Goal: Find specific page/section: Find specific page/section

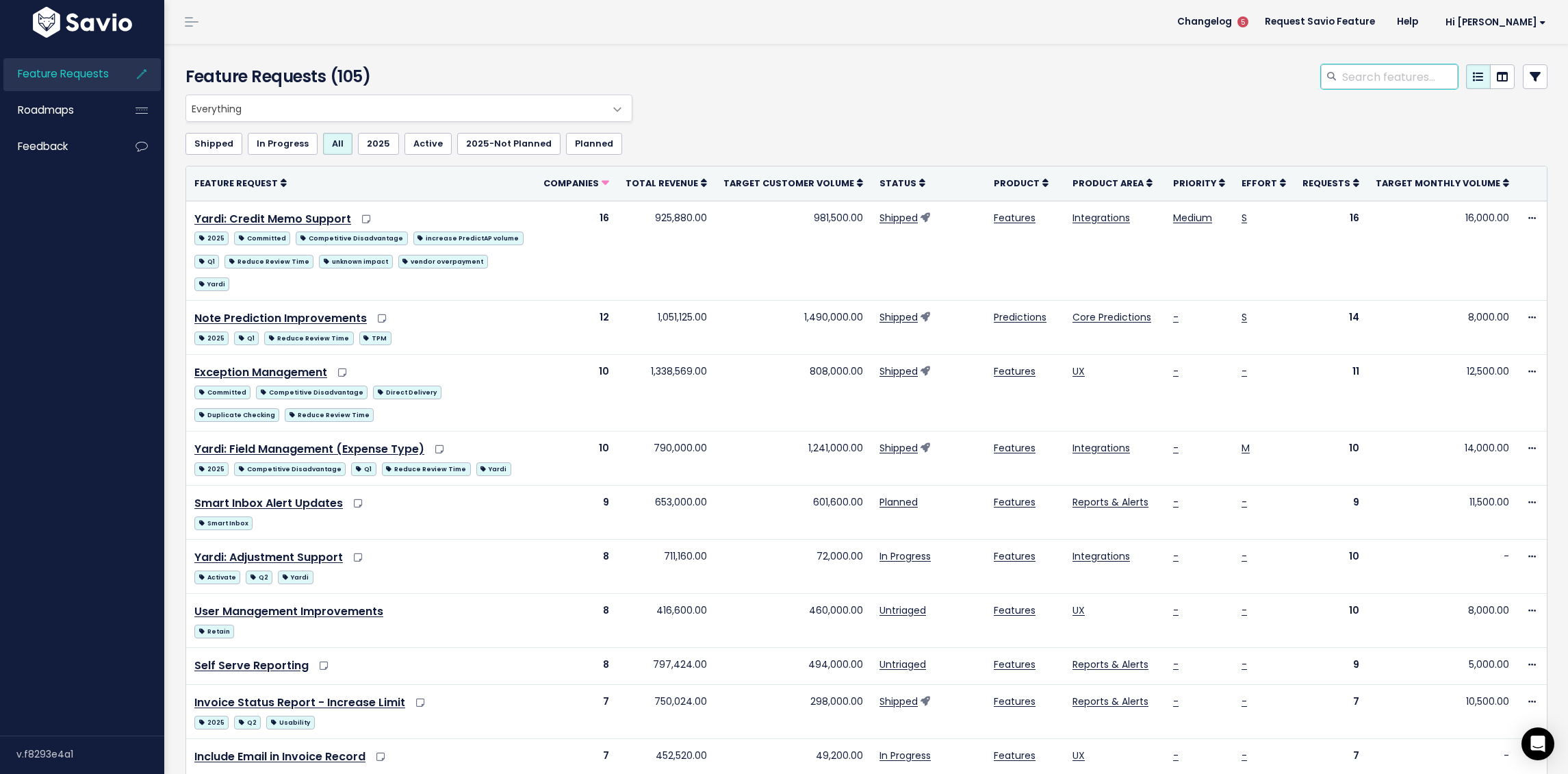
click at [1412, 81] on input "search" at bounding box center [1400, 77] width 117 height 25
type input "brightspire"
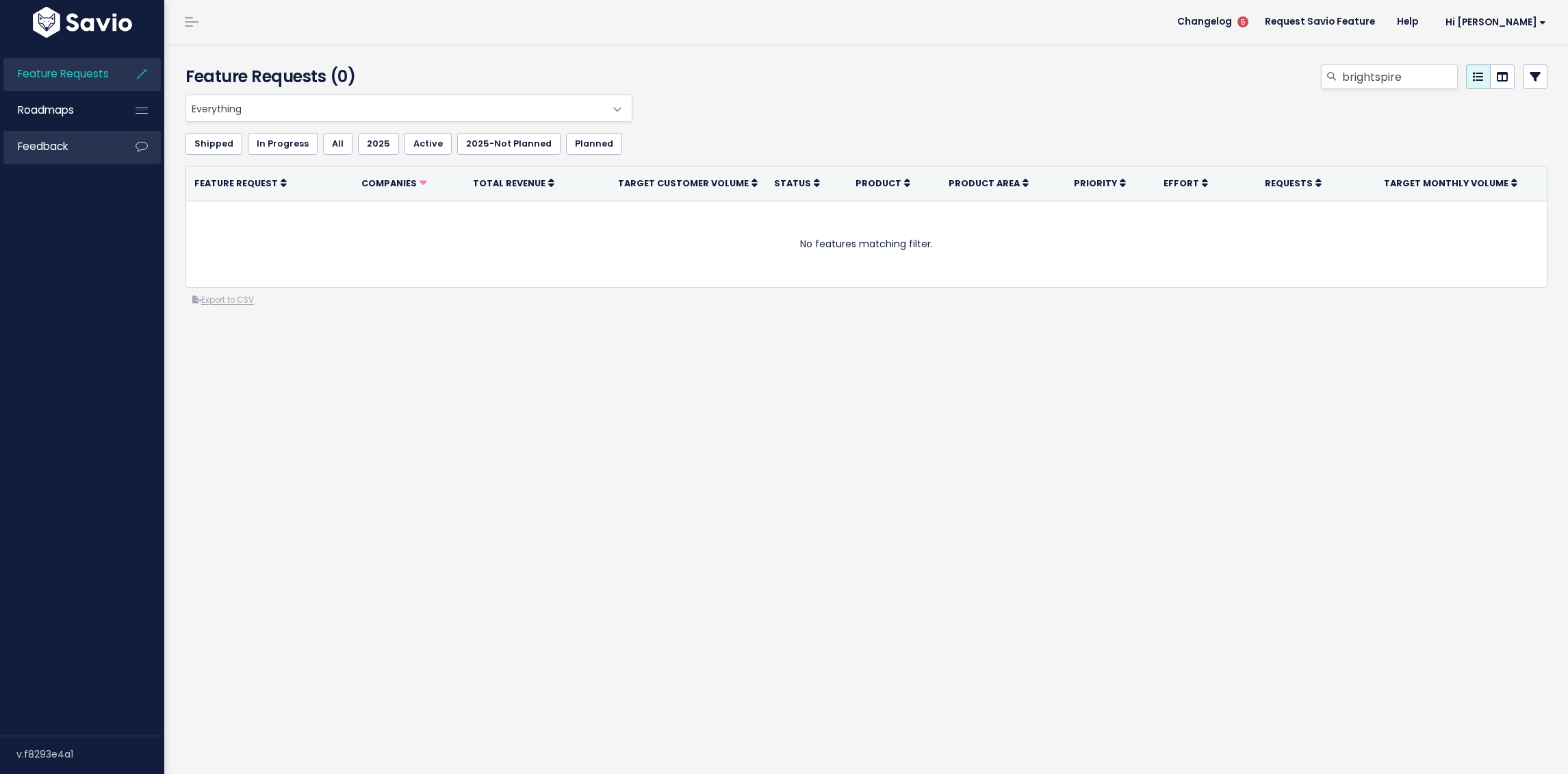
click at [80, 151] on link "Feedback" at bounding box center [58, 146] width 110 height 31
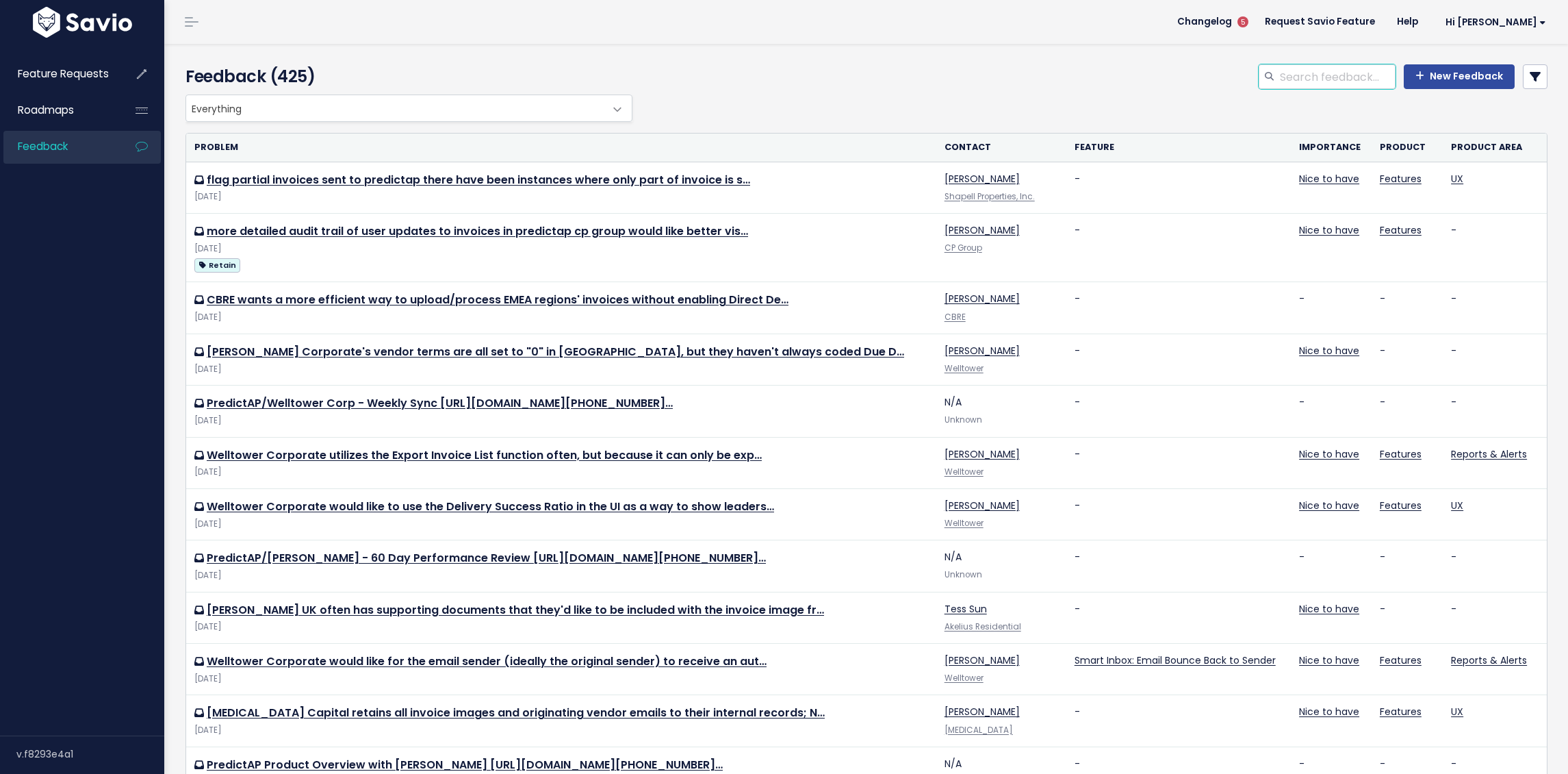
click at [1327, 78] on input "search" at bounding box center [1337, 77] width 117 height 25
type input "brightspire"
